Goal: Task Accomplishment & Management: Use online tool/utility

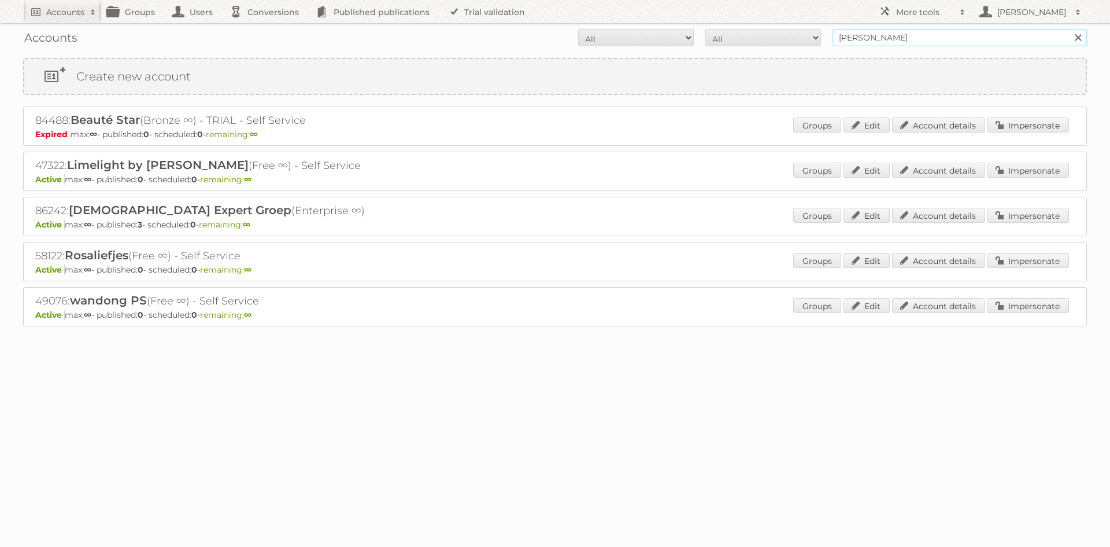
click at [873, 32] on input "rosalie" at bounding box center [960, 37] width 254 height 17
click at [861, 43] on input "rosalie" at bounding box center [960, 37] width 254 height 17
type input "wibra"
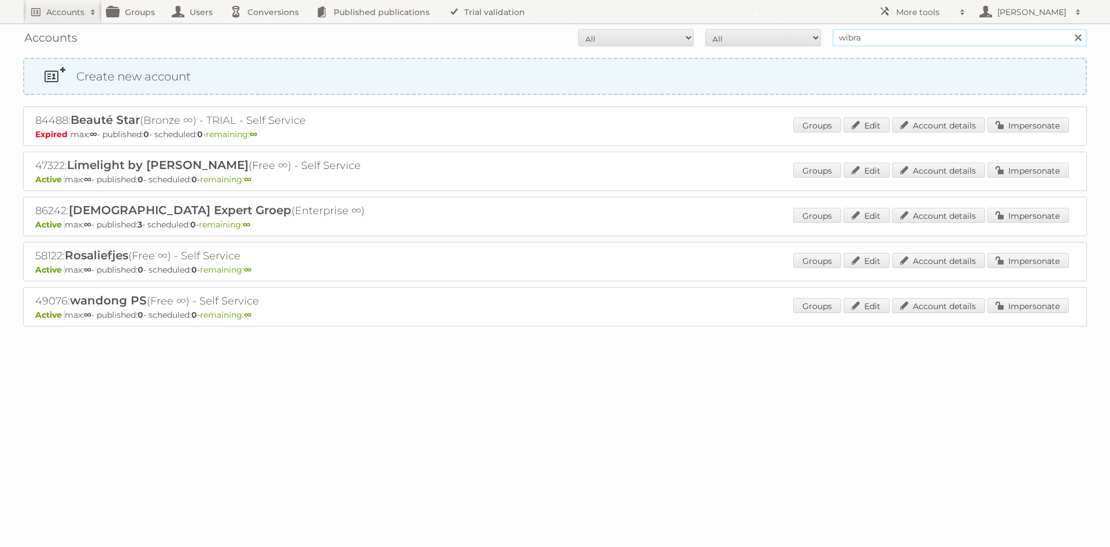
click at [1069, 29] on input "Search" at bounding box center [1077, 37] width 17 height 17
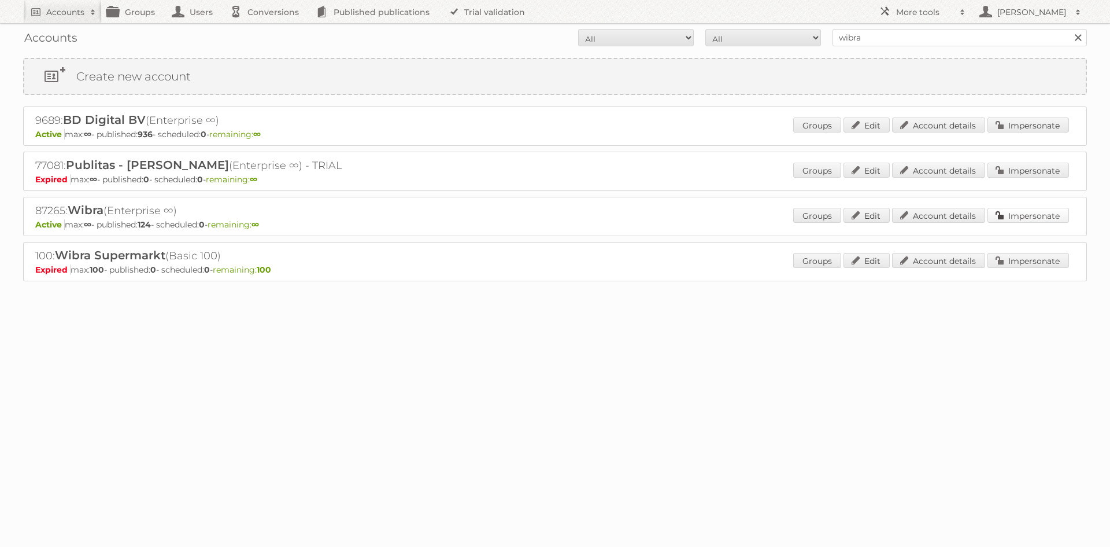
click at [1058, 218] on link "Impersonate" at bounding box center [1029, 215] width 82 height 15
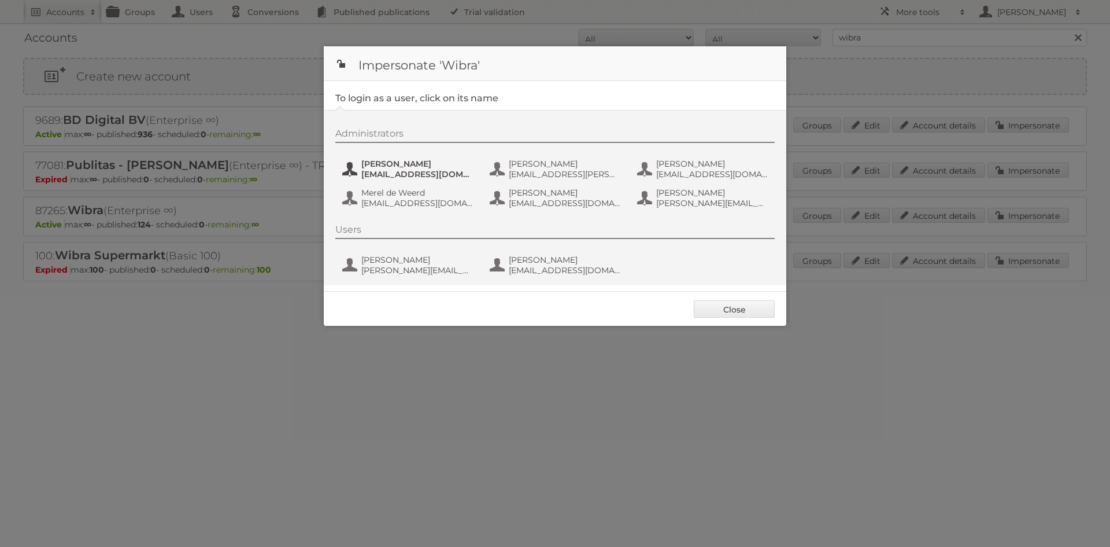
click at [408, 171] on span "[EMAIL_ADDRESS][DOMAIN_NAME]" at bounding box center [417, 174] width 112 height 10
